Goal: Information Seeking & Learning: Find specific fact

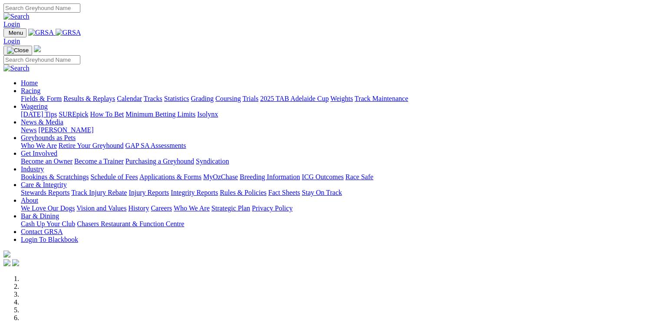
scroll to position [956, 0]
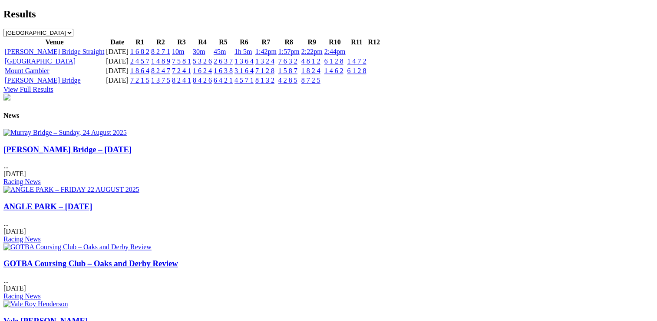
click at [178, 259] on link "GOTBA Coursing Club – Oaks and Derby Review" at bounding box center [90, 263] width 175 height 9
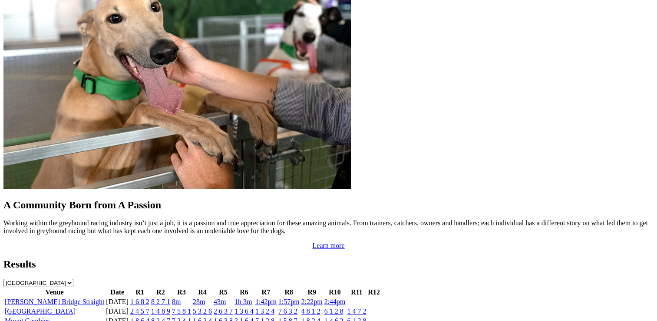
scroll to position [691, 0]
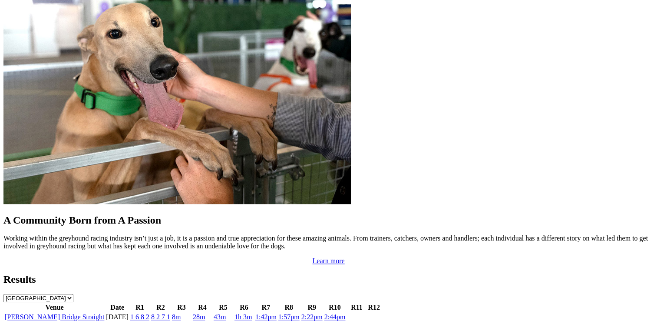
click at [344, 320] on link "6 1 2 8" at bounding box center [334, 325] width 19 height 7
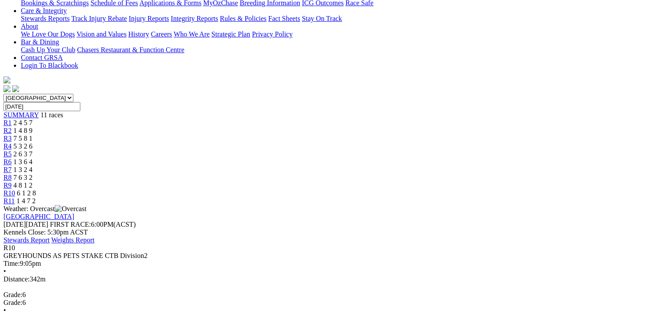
scroll to position [217, 0]
